Goal: Task Accomplishment & Management: Complete application form

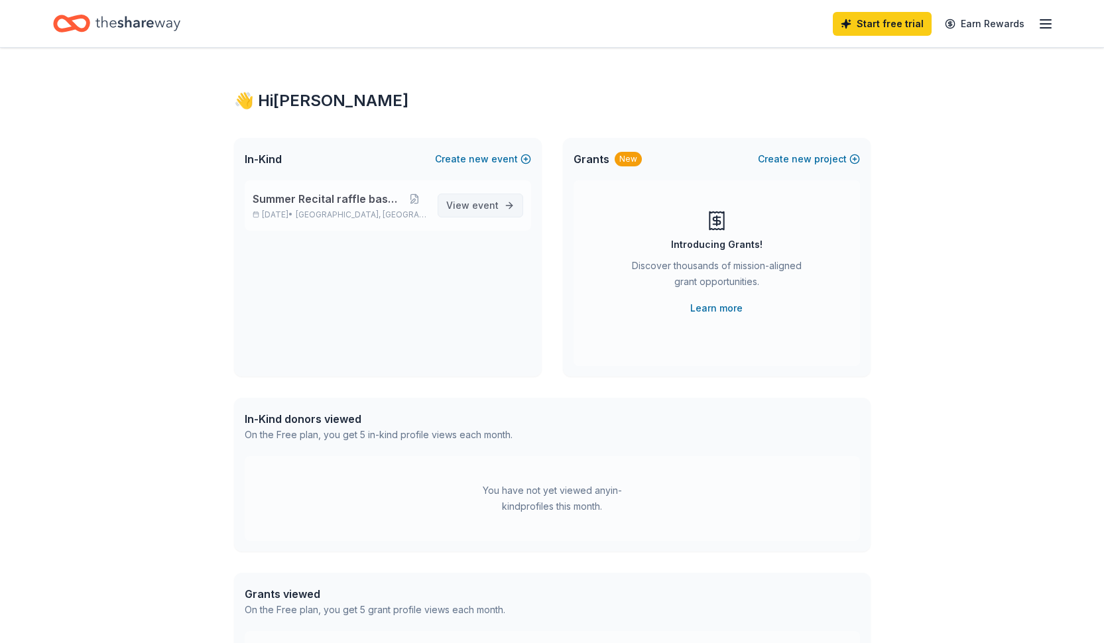
click at [492, 205] on span "event" at bounding box center [485, 205] width 27 height 11
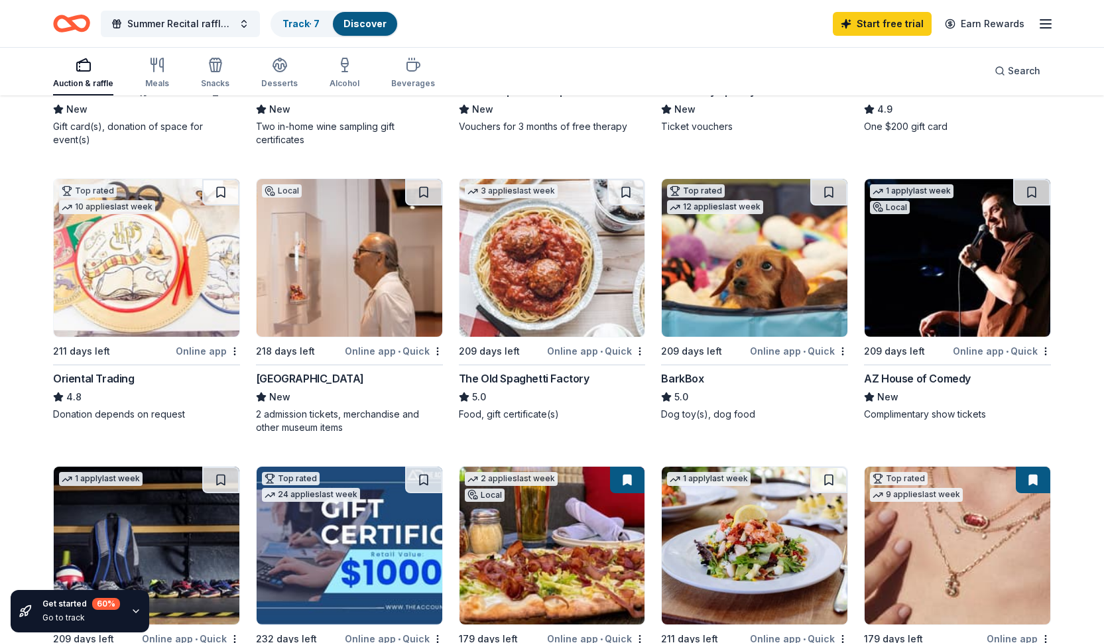
scroll to position [355, 0]
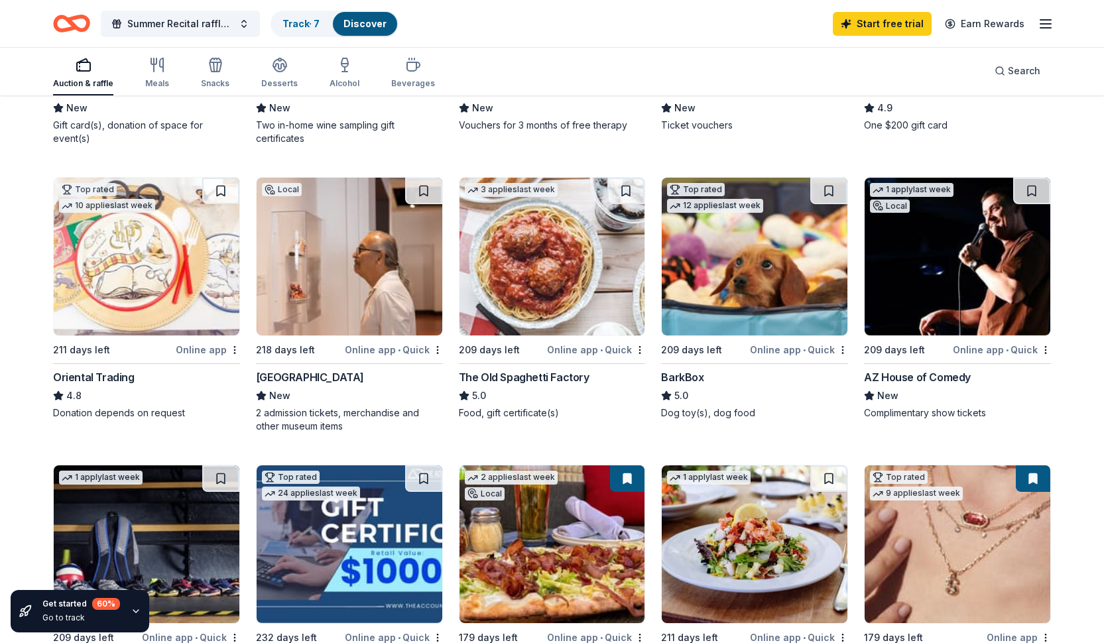
click at [784, 350] on div "Online app • Quick" at bounding box center [799, 350] width 98 height 17
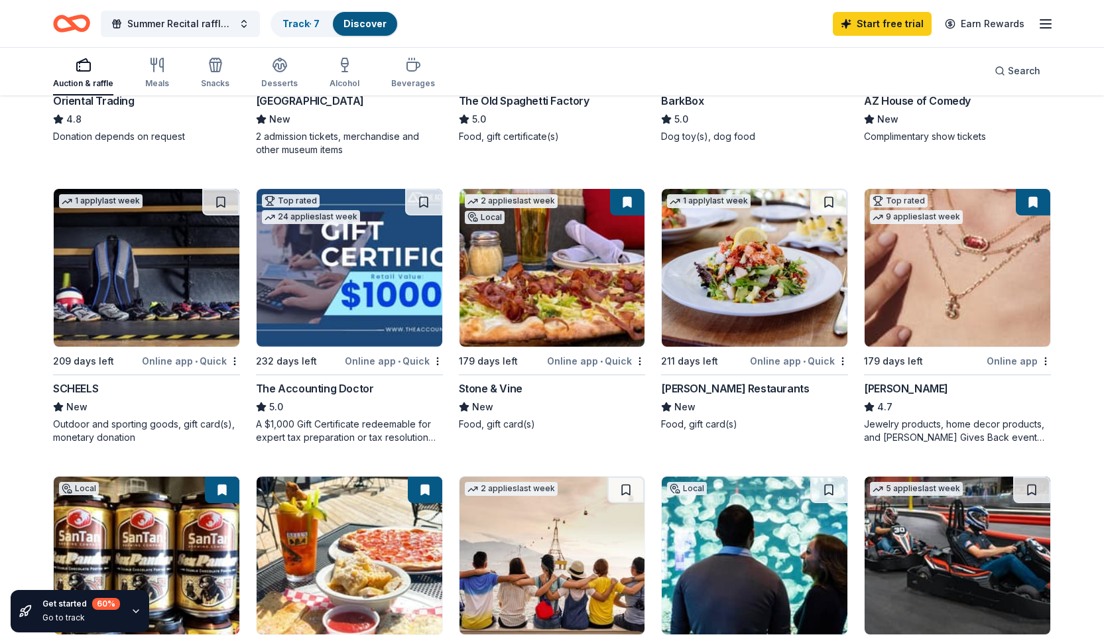
scroll to position [635, 0]
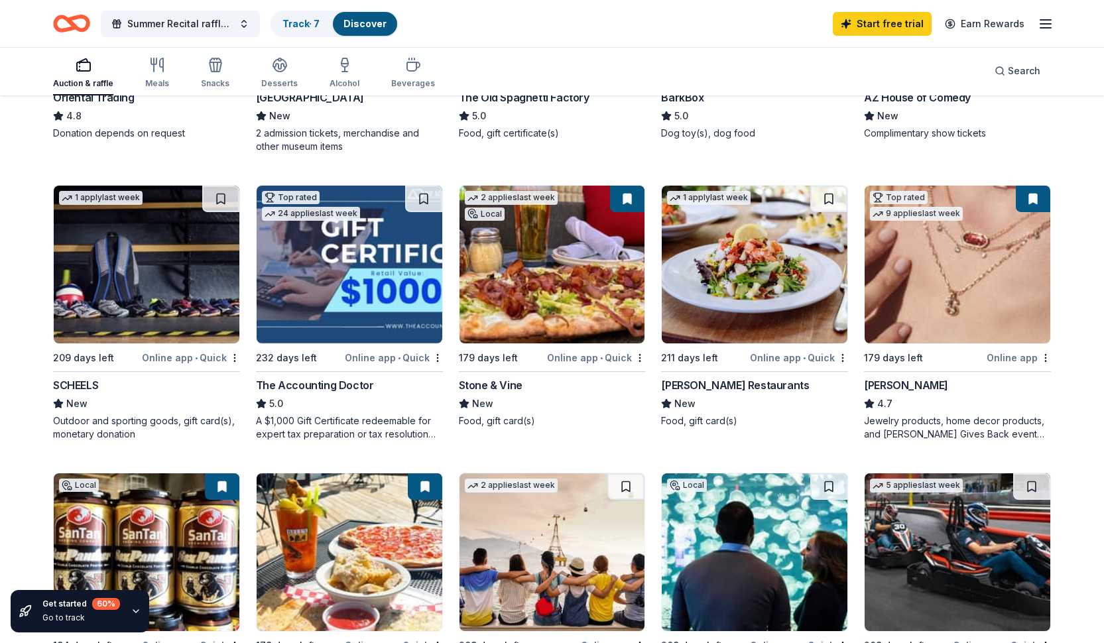
click at [139, 276] on img at bounding box center [147, 265] width 186 height 158
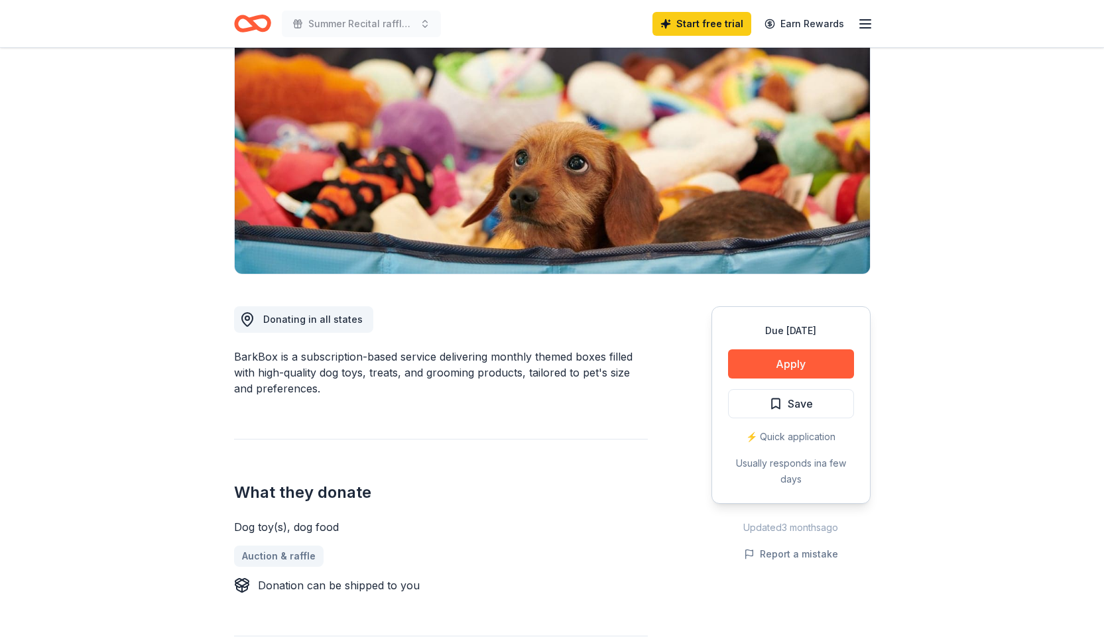
scroll to position [131, 0]
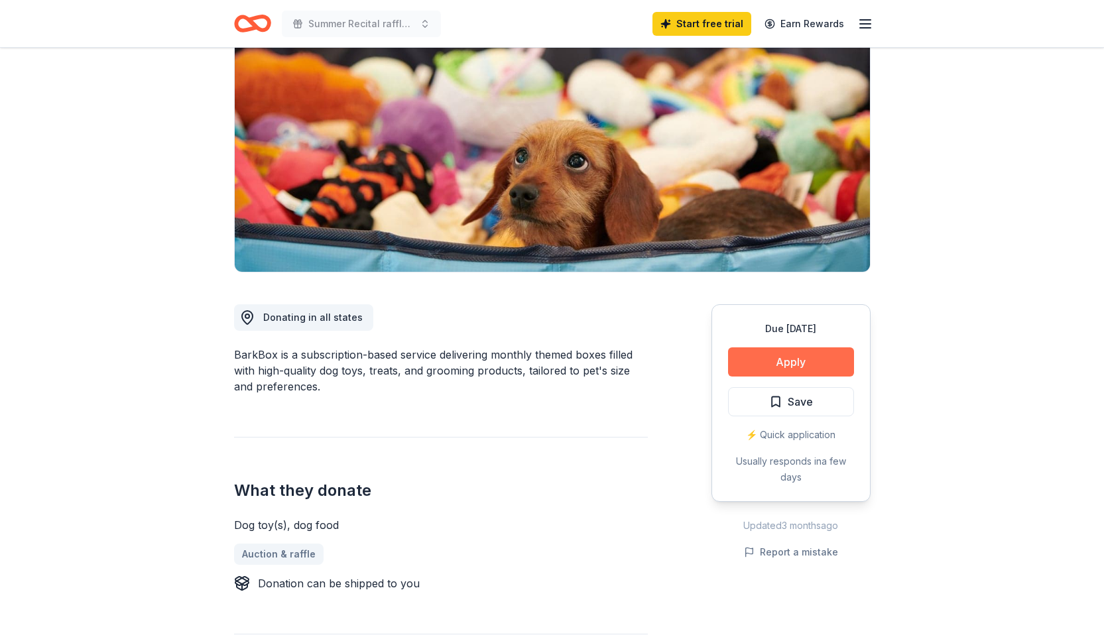
click at [794, 366] on button "Apply" at bounding box center [791, 362] width 126 height 29
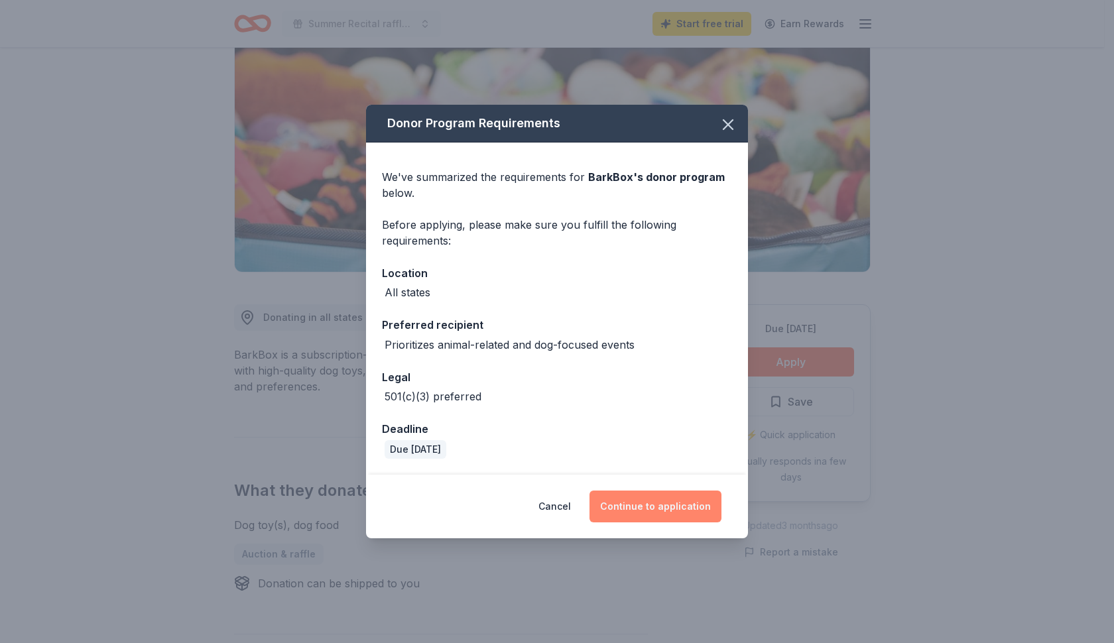
click at [642, 515] on button "Continue to application" at bounding box center [656, 507] width 132 height 32
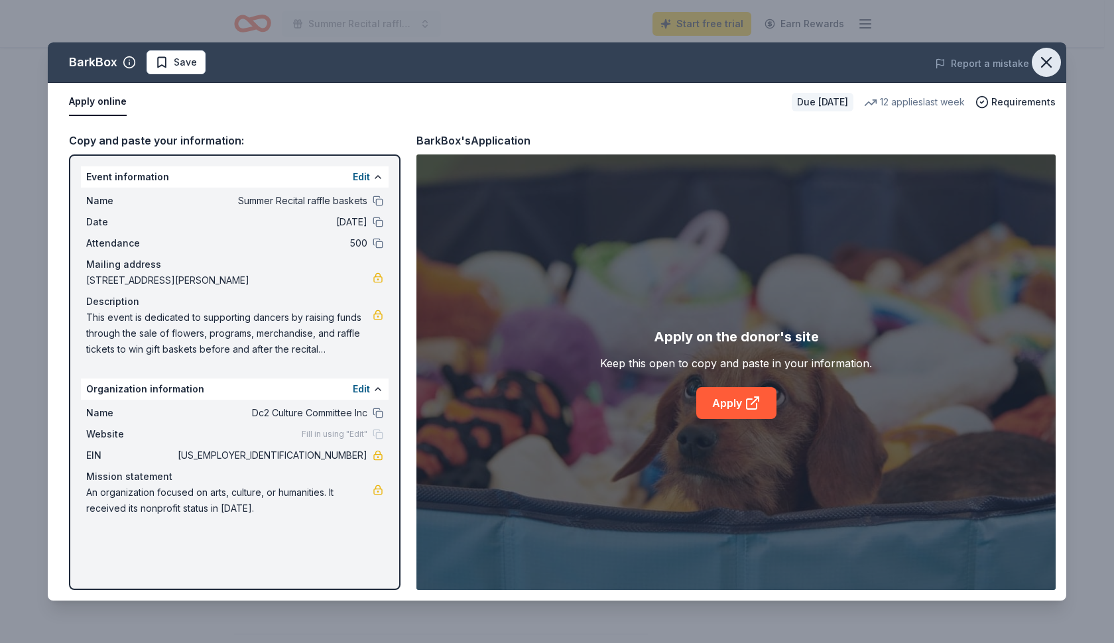
click at [1048, 63] on icon "button" at bounding box center [1046, 62] width 9 height 9
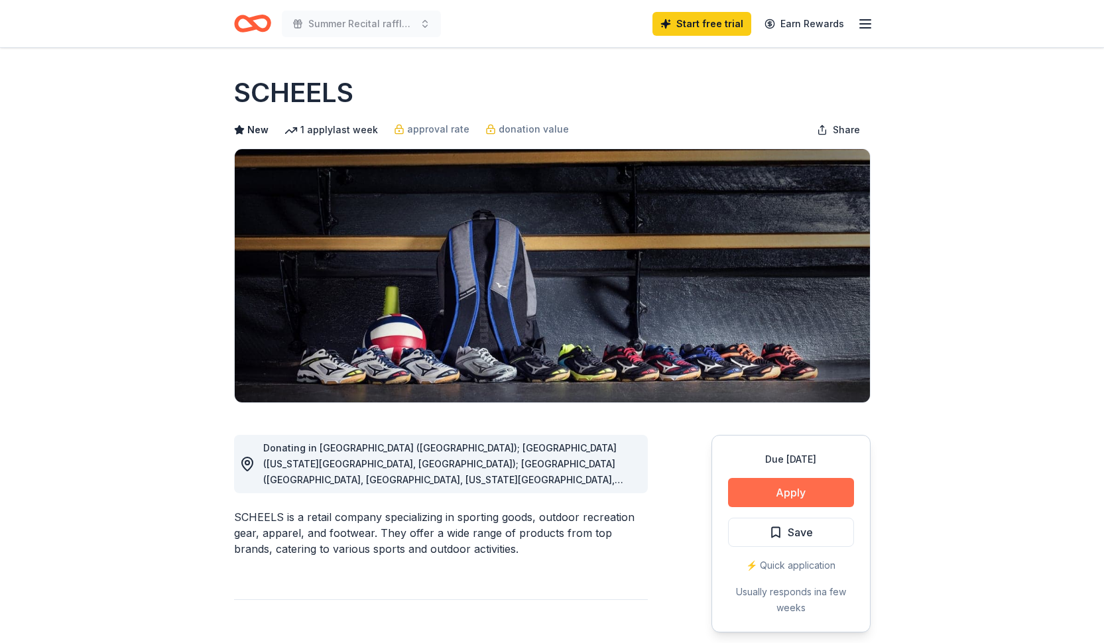
click at [801, 497] on button "Apply" at bounding box center [791, 492] width 126 height 29
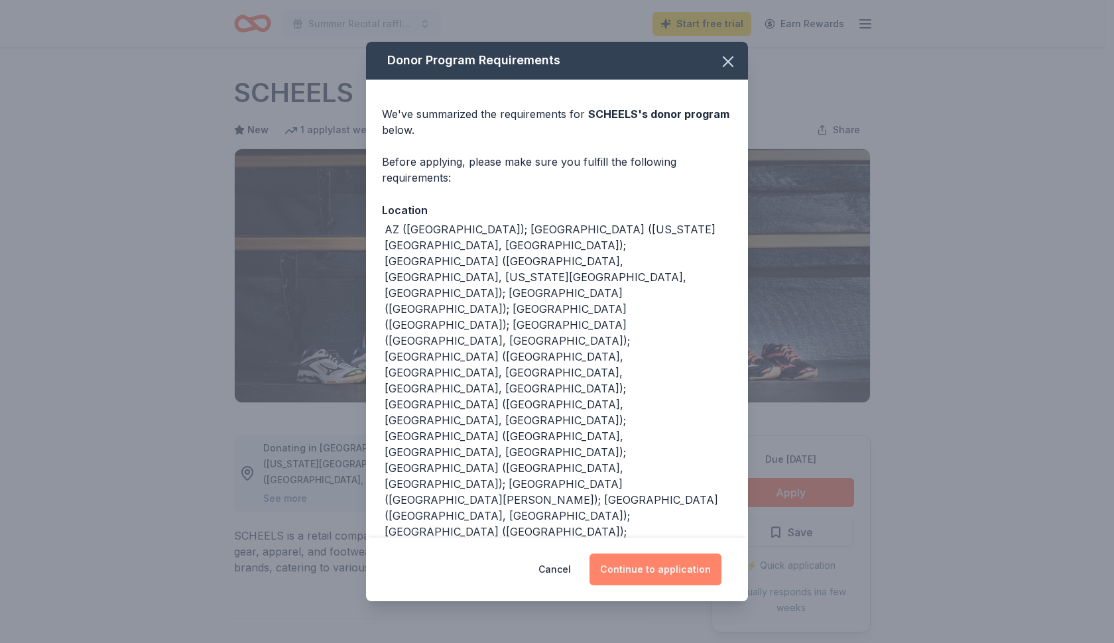
click at [644, 568] on button "Continue to application" at bounding box center [656, 570] width 132 height 32
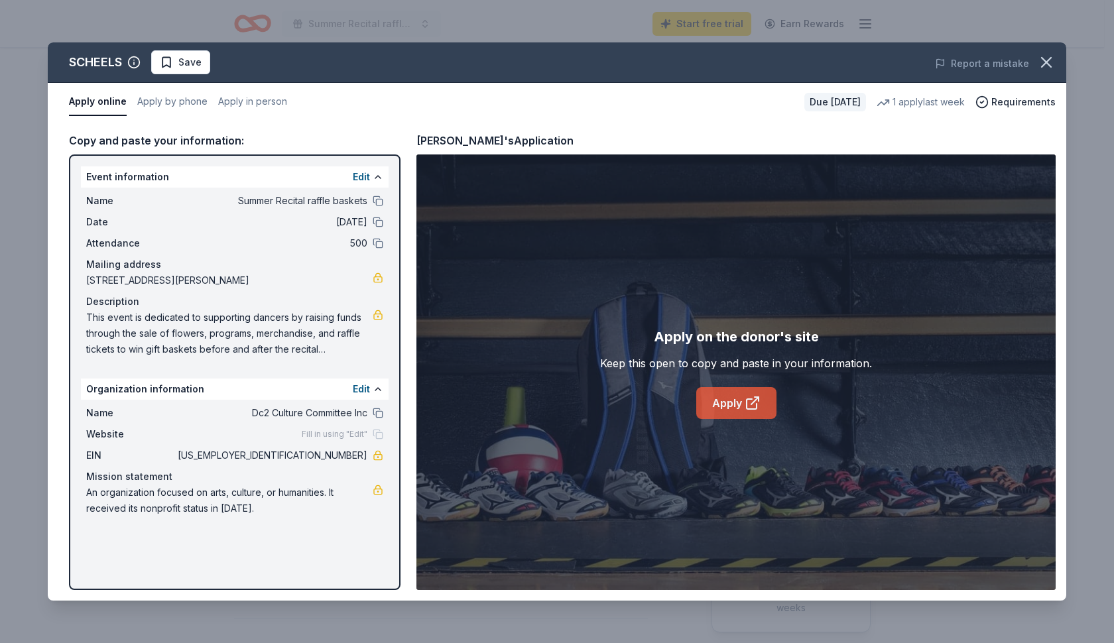
click at [738, 411] on link "Apply" at bounding box center [737, 403] width 80 height 32
click at [742, 402] on link "Apply" at bounding box center [737, 403] width 80 height 32
